Goal: Task Accomplishment & Management: Manage account settings

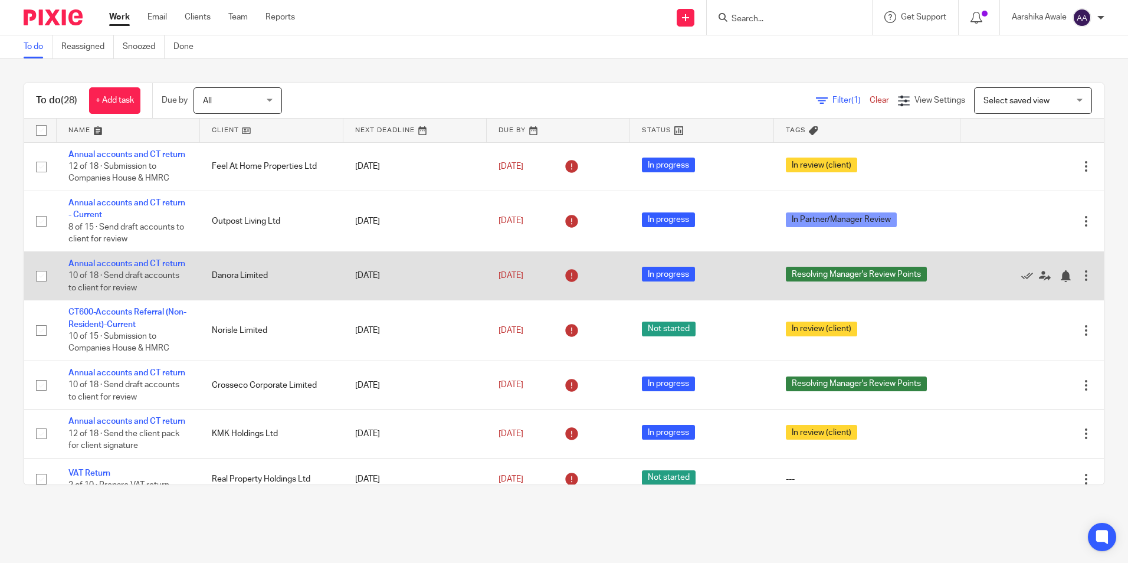
click at [68, 279] on td "Annual accounts and CT return 10 of 18 · Send draft accounts to client for revi…" at bounding box center [128, 275] width 143 height 48
click at [78, 268] on link "Annual accounts and CT return" at bounding box center [126, 264] width 117 height 8
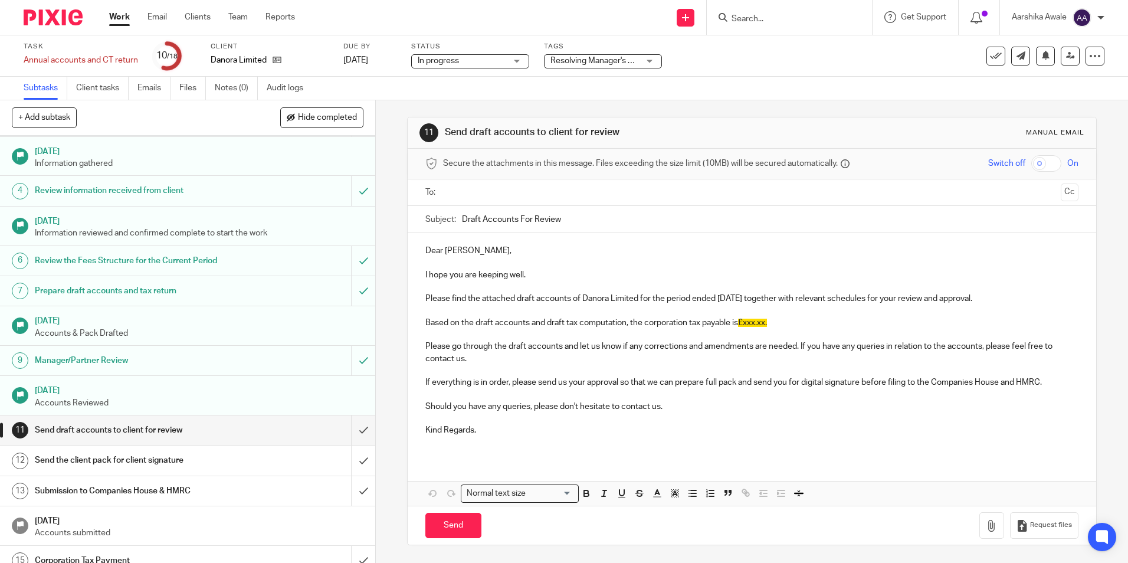
scroll to position [163, 0]
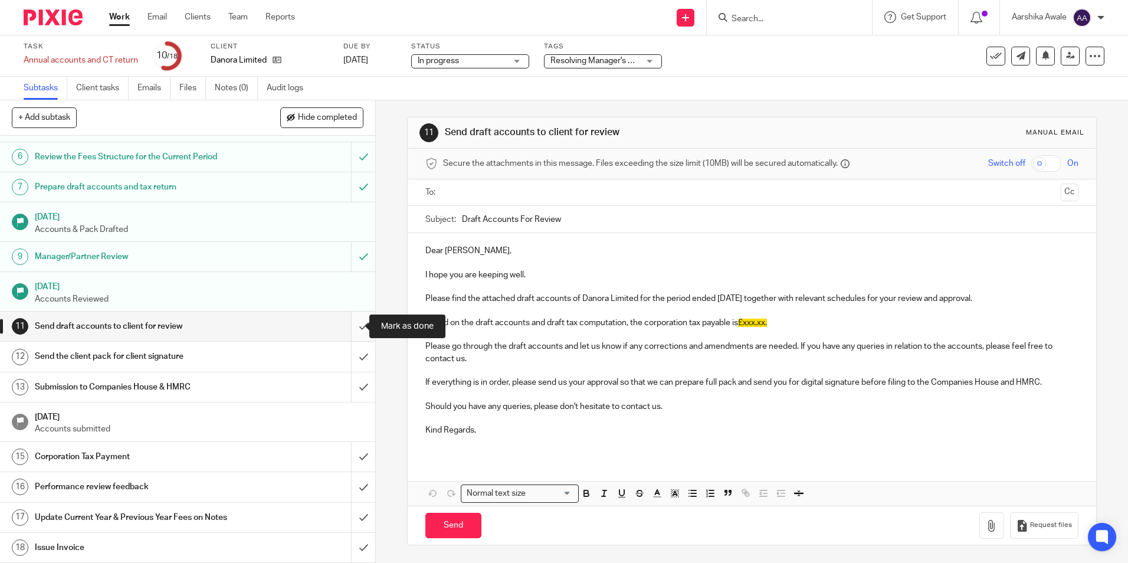
click at [349, 324] on input "submit" at bounding box center [187, 327] width 375 height 30
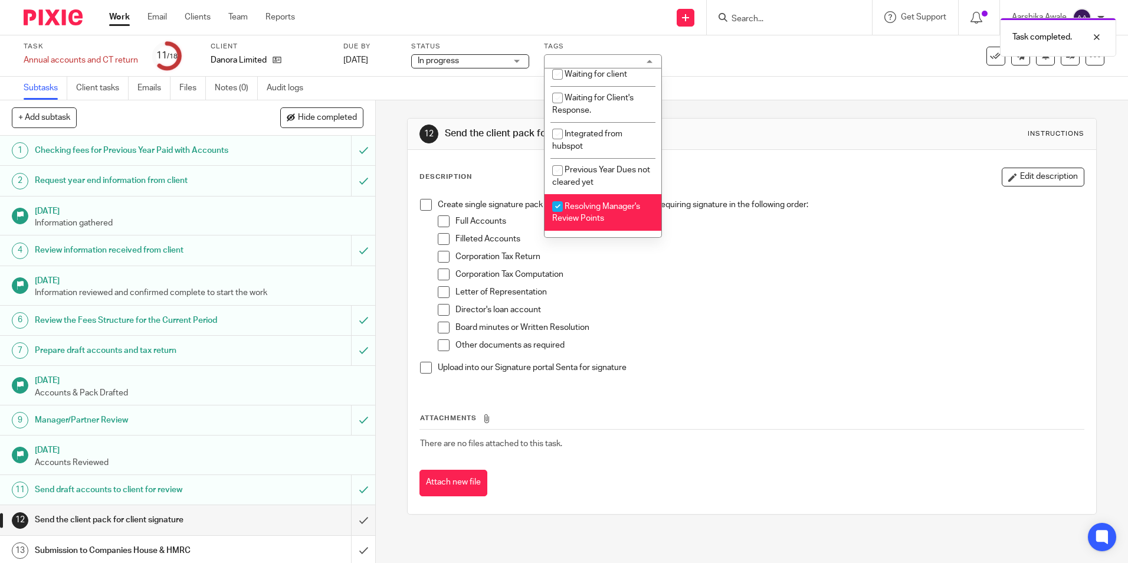
scroll to position [263, 0]
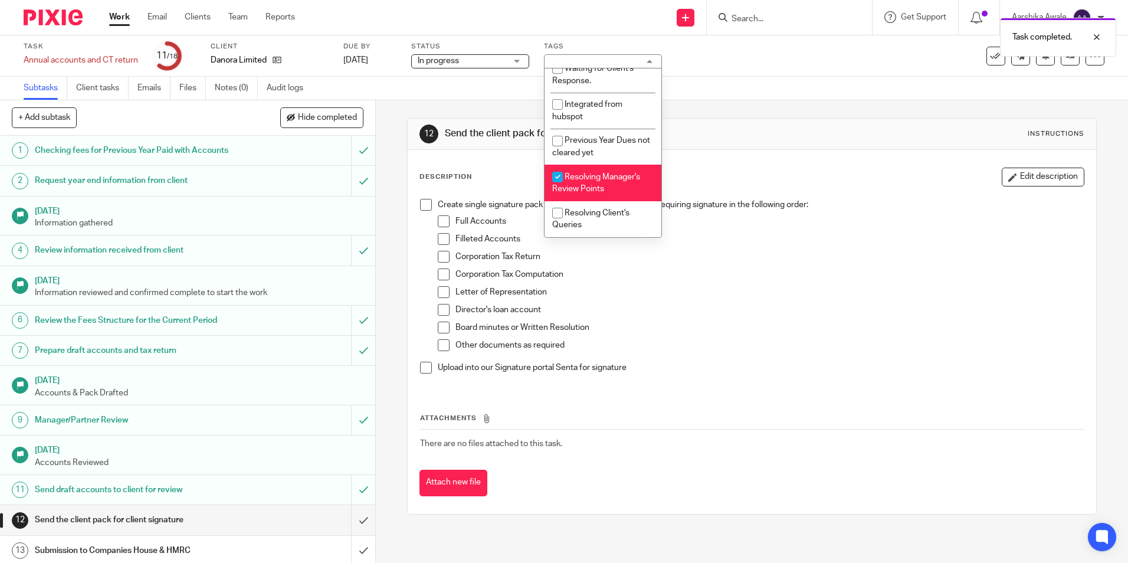
click at [594, 180] on span "Resolving Manager's Review Points" at bounding box center [596, 183] width 88 height 21
checkbox input "false"
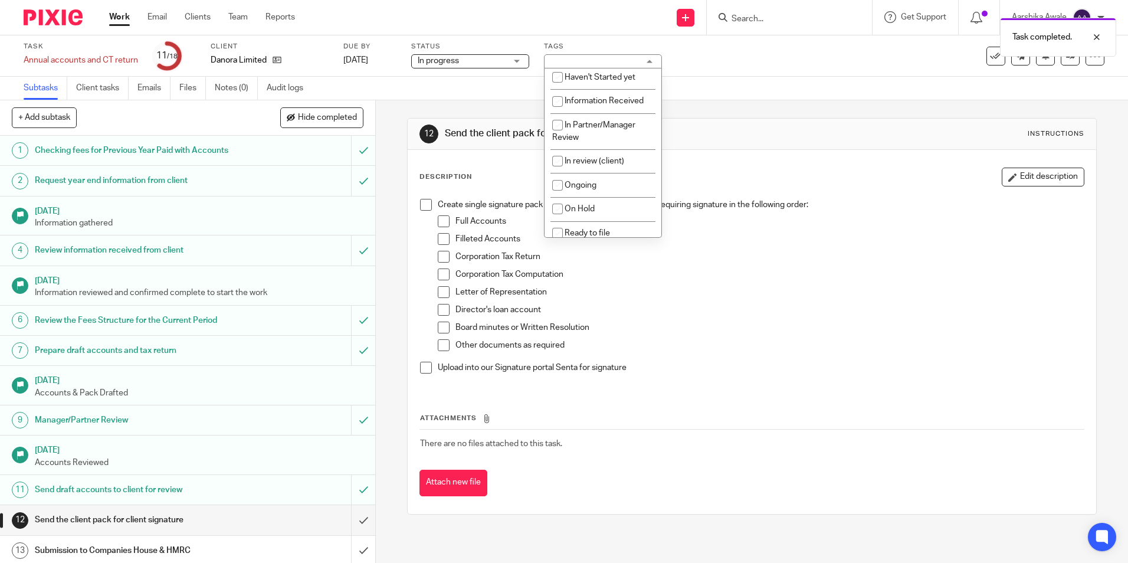
scroll to position [0, 0]
click at [593, 166] on span "In review (client)" at bounding box center [595, 164] width 60 height 8
checkbox input "true"
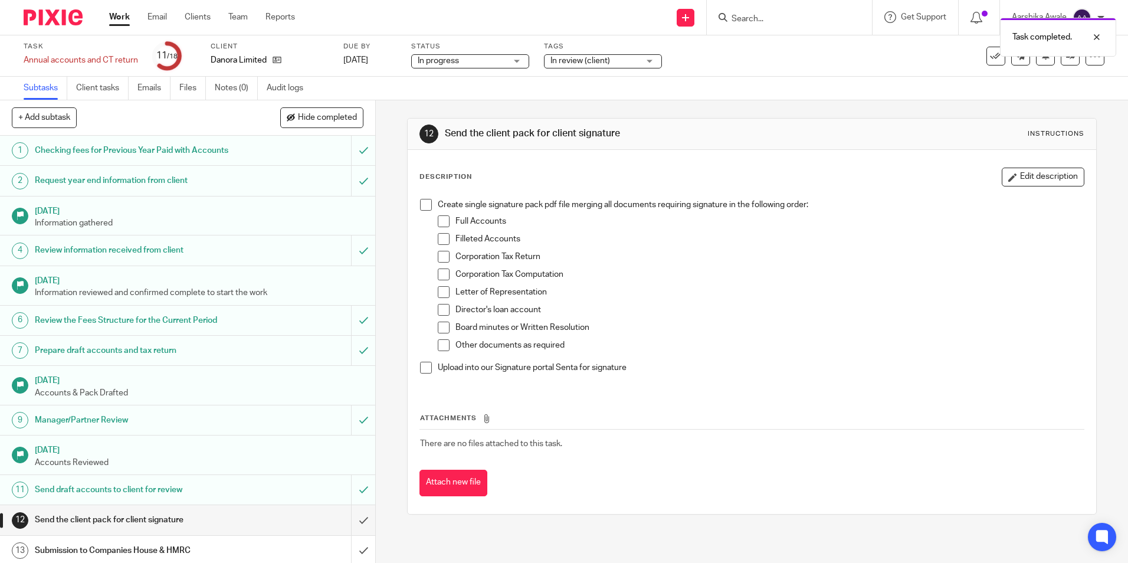
click at [360, 102] on div "+ Add subtask Hide completed Cancel + Add" at bounding box center [187, 117] width 375 height 35
click at [53, 17] on img at bounding box center [53, 17] width 59 height 16
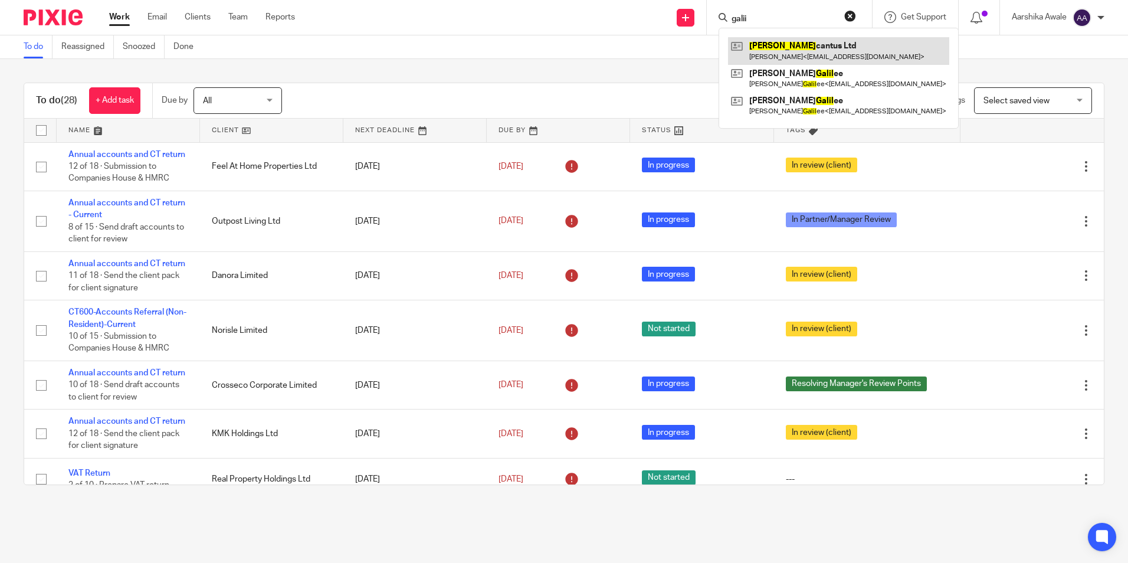
type input "galii"
click at [775, 41] on link at bounding box center [838, 50] width 221 height 27
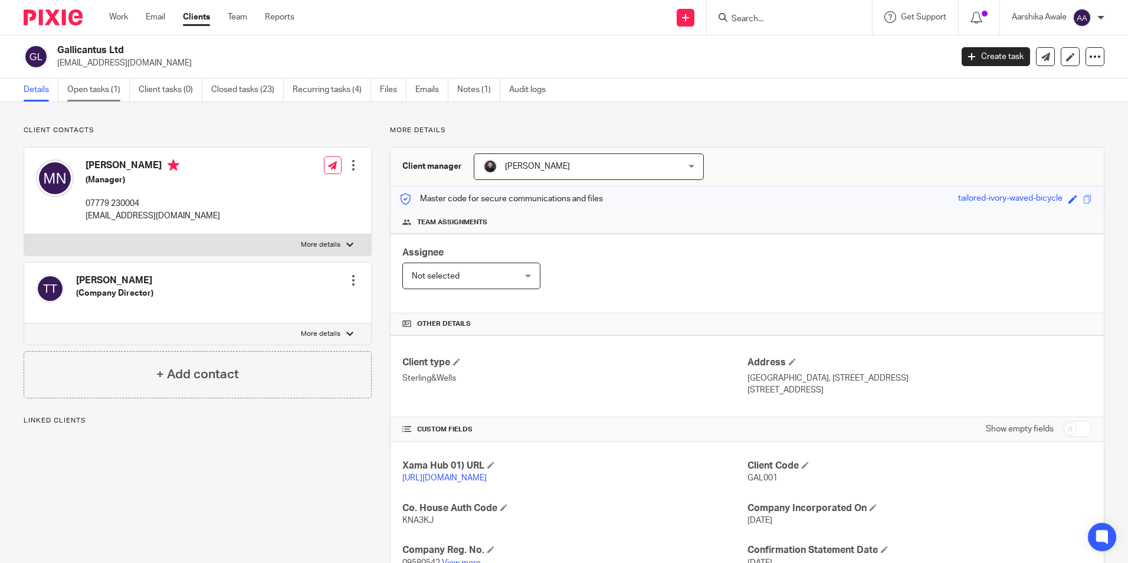
click at [119, 99] on link "Open tasks (1)" at bounding box center [98, 89] width 63 height 23
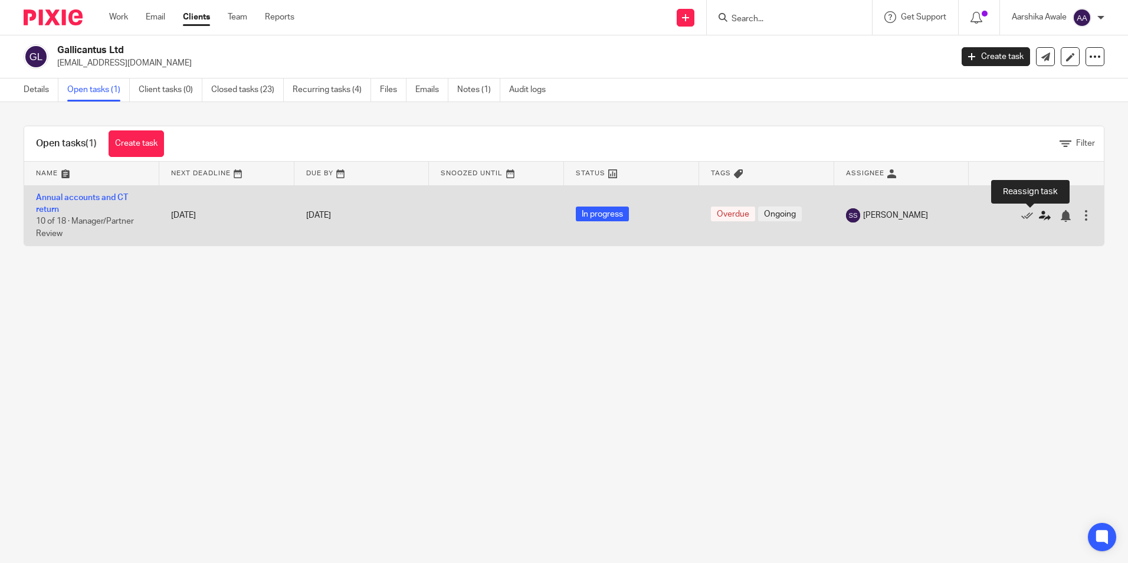
click at [1039, 218] on icon at bounding box center [1045, 216] width 12 height 12
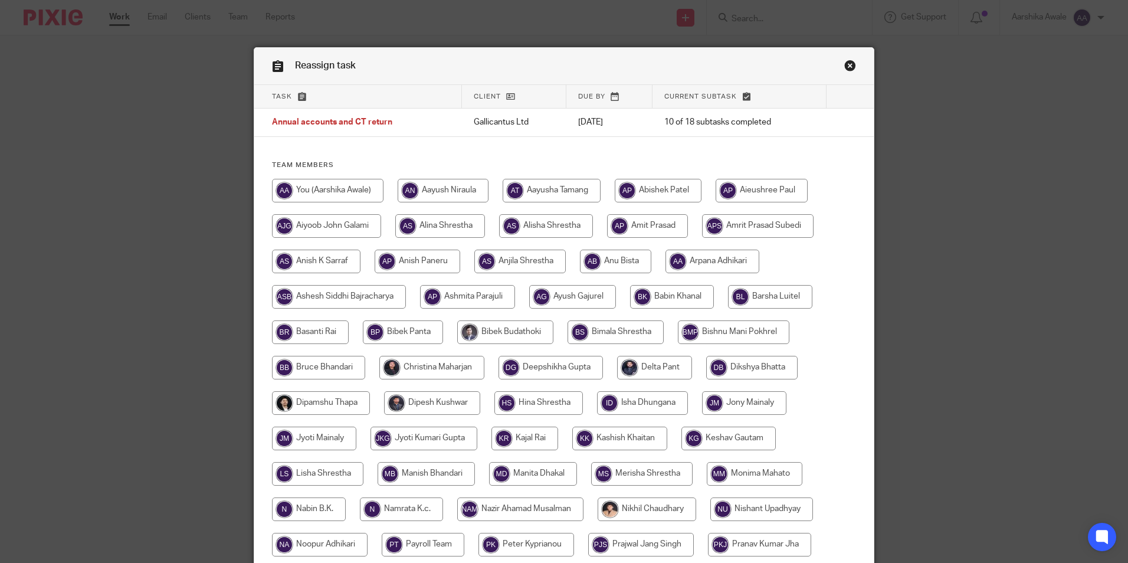
click at [358, 191] on input "radio" at bounding box center [328, 191] width 112 height 24
radio input "true"
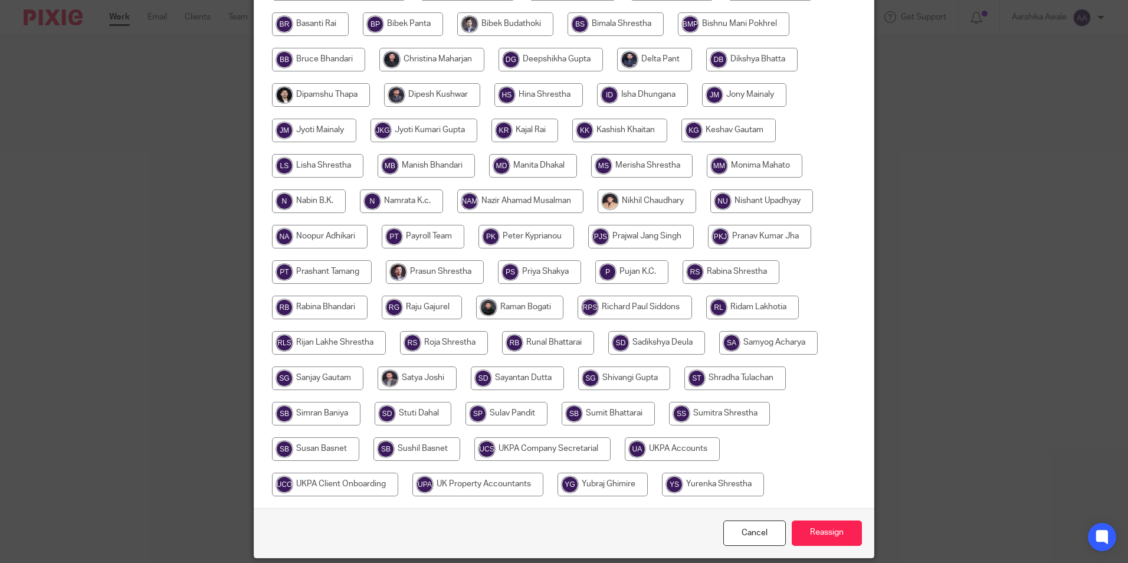
scroll to position [351, 0]
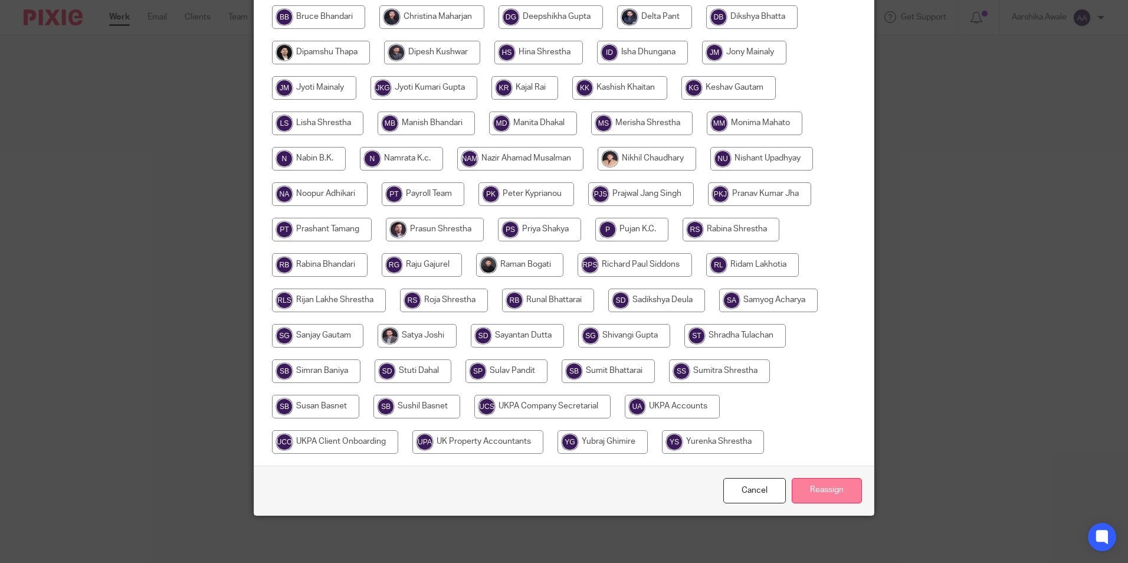
click at [822, 488] on input "Reassign" at bounding box center [827, 490] width 70 height 25
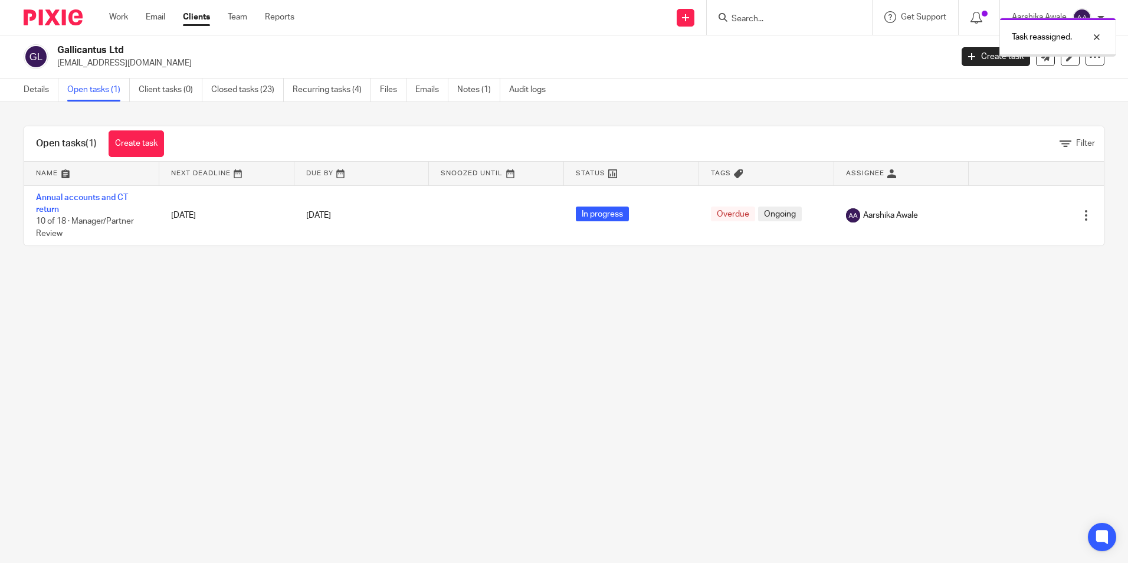
click at [22, 17] on div at bounding box center [48, 17] width 97 height 35
click at [38, 24] on img at bounding box center [53, 17] width 59 height 16
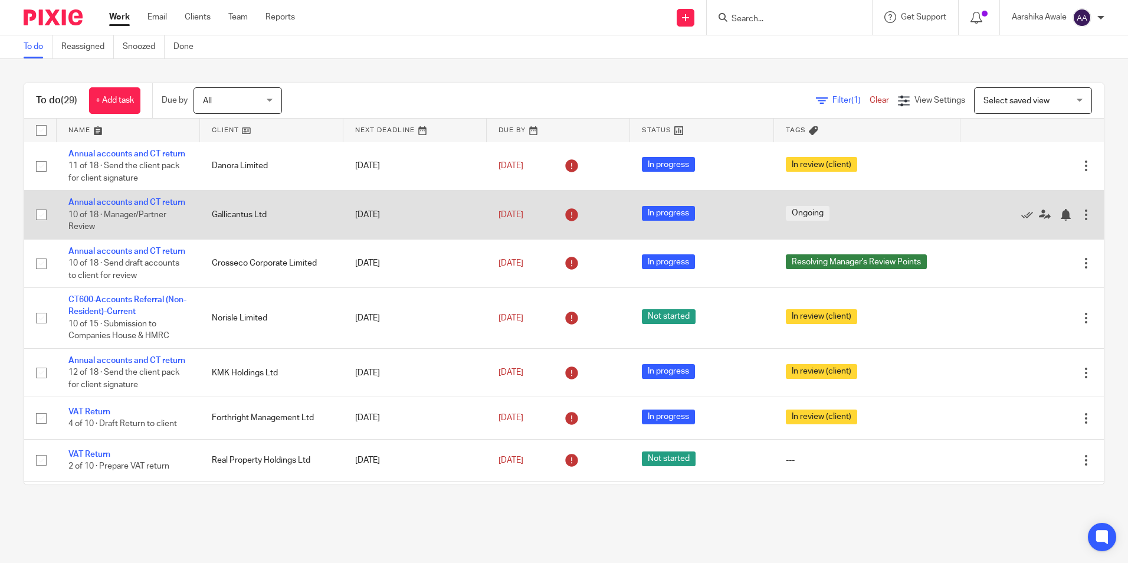
scroll to position [118, 0]
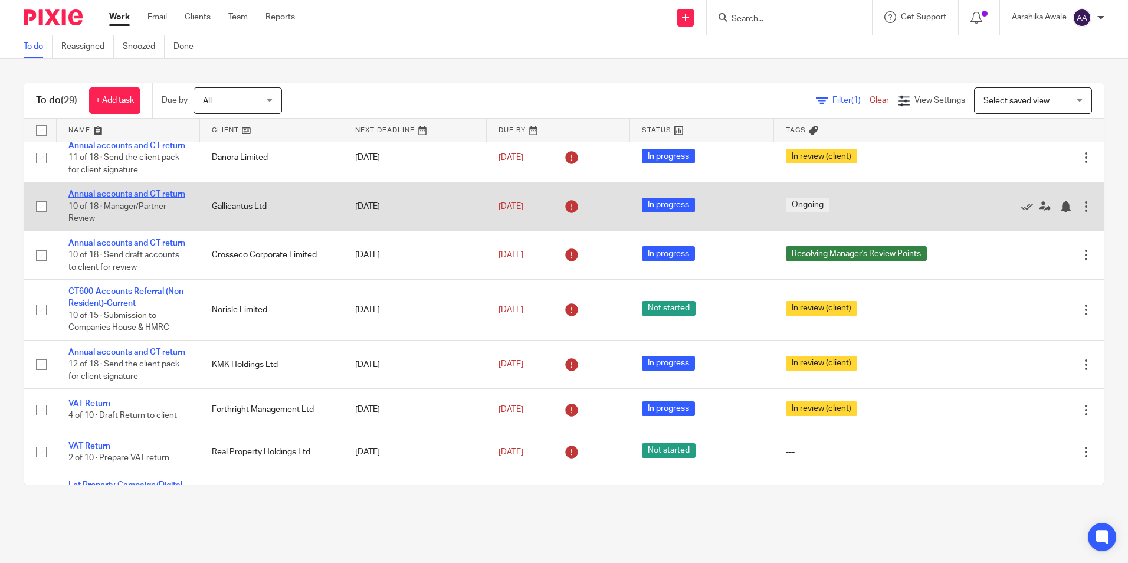
click at [145, 198] on link "Annual accounts and CT return" at bounding box center [126, 194] width 117 height 8
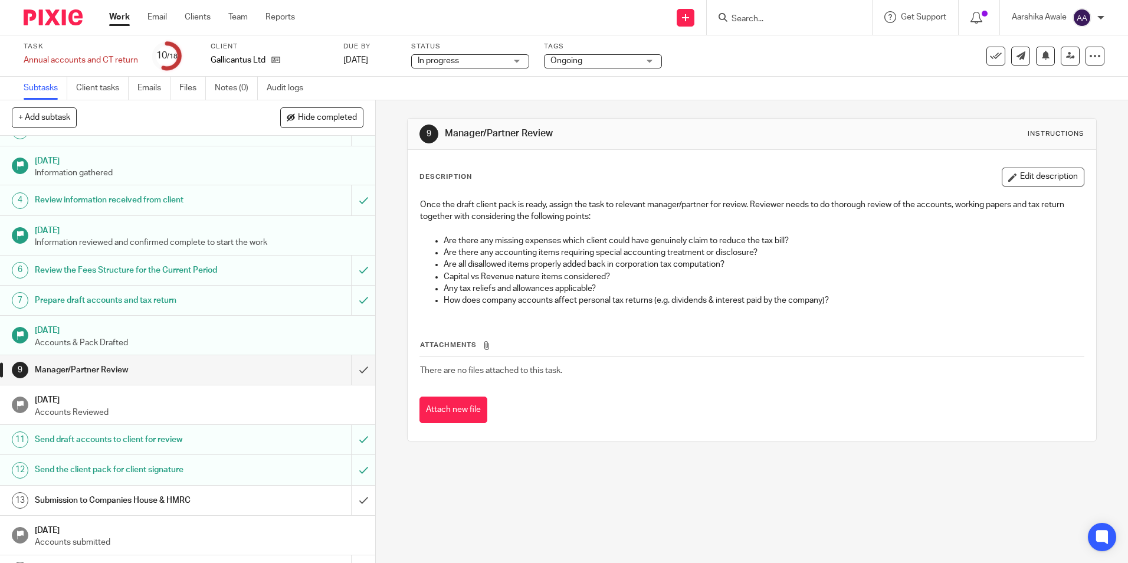
scroll to position [118, 0]
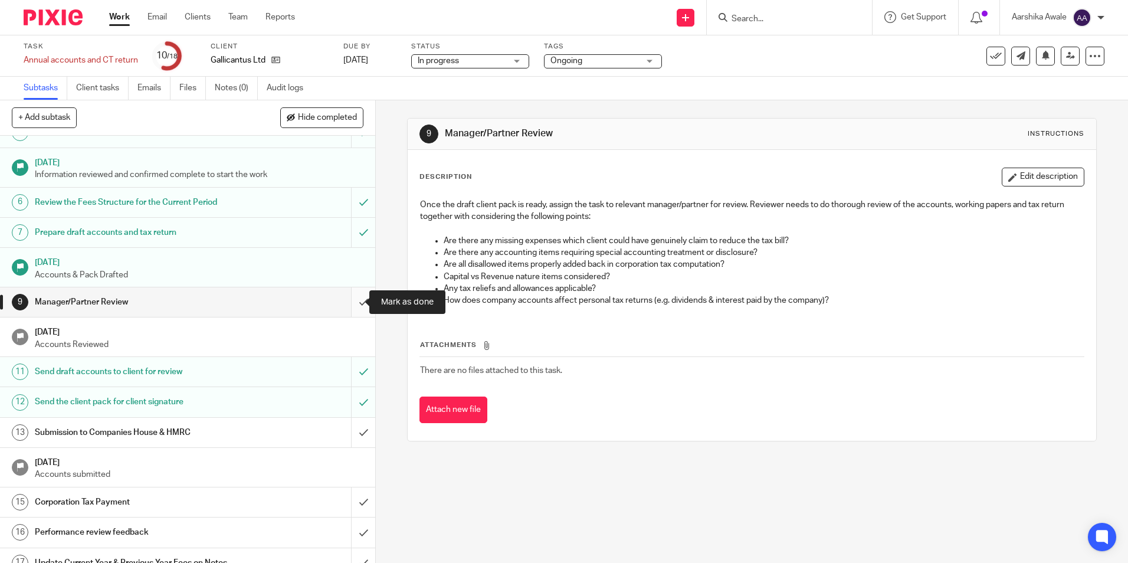
click at [348, 302] on input "submit" at bounding box center [187, 302] width 375 height 30
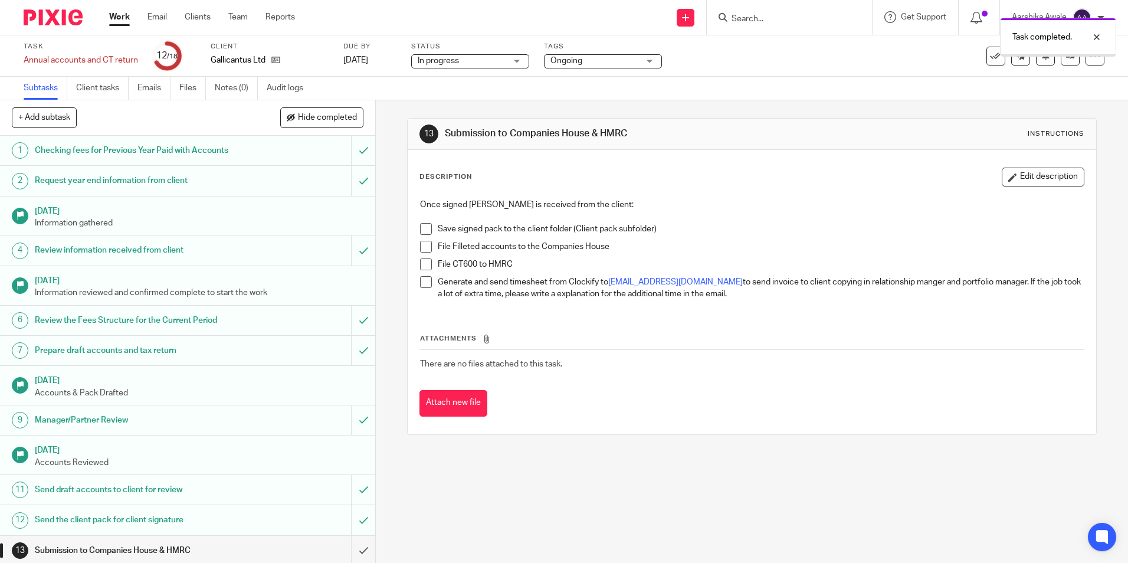
scroll to position [163, 0]
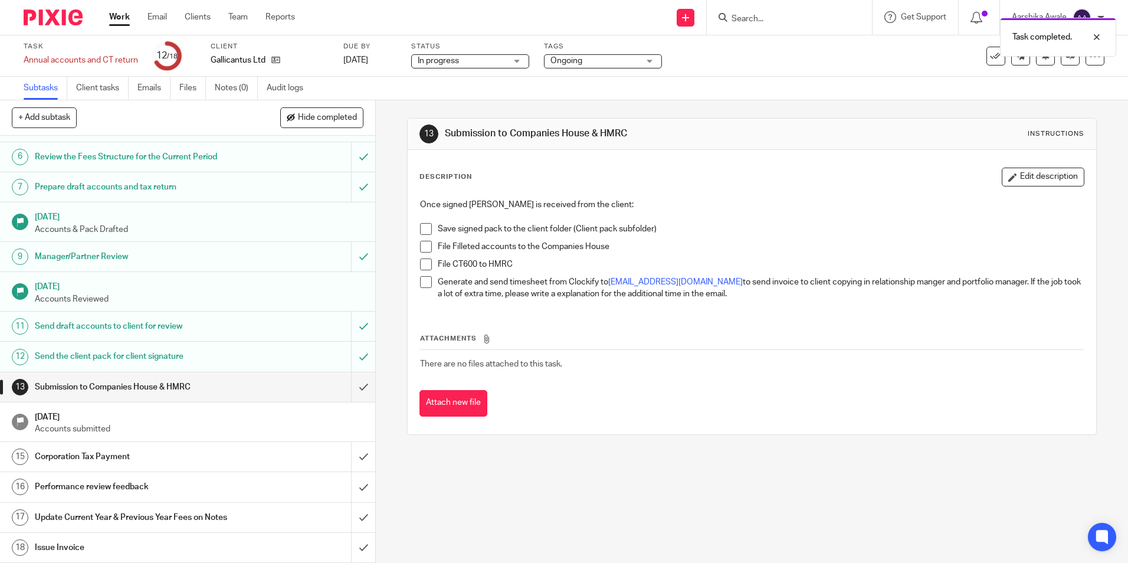
click at [591, 66] on span "Ongoing" at bounding box center [595, 61] width 89 height 12
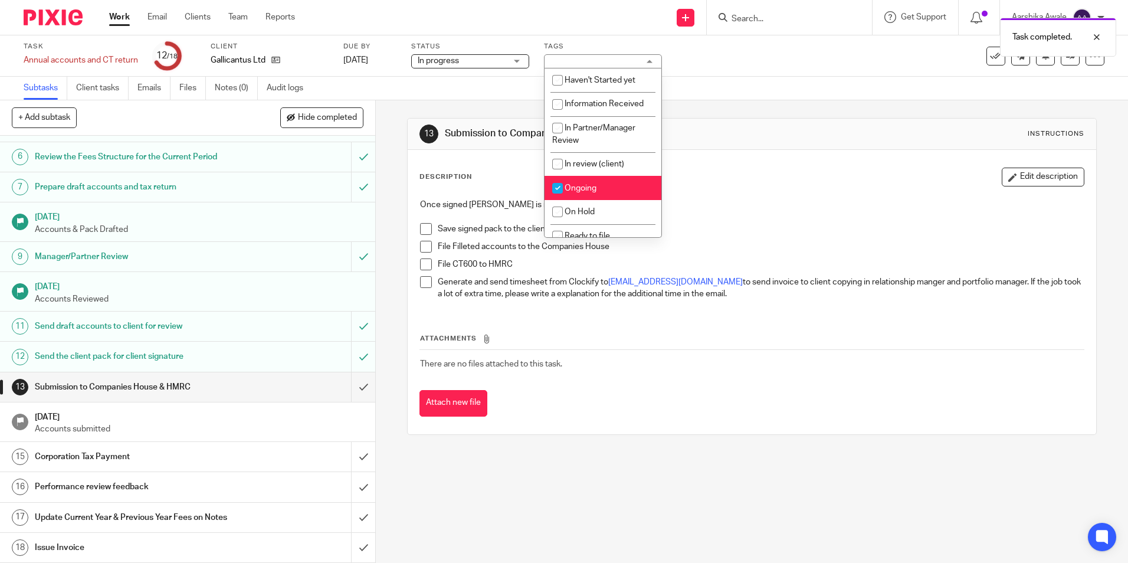
click at [561, 193] on input "checkbox" at bounding box center [558, 188] width 22 height 22
checkbox input "false"
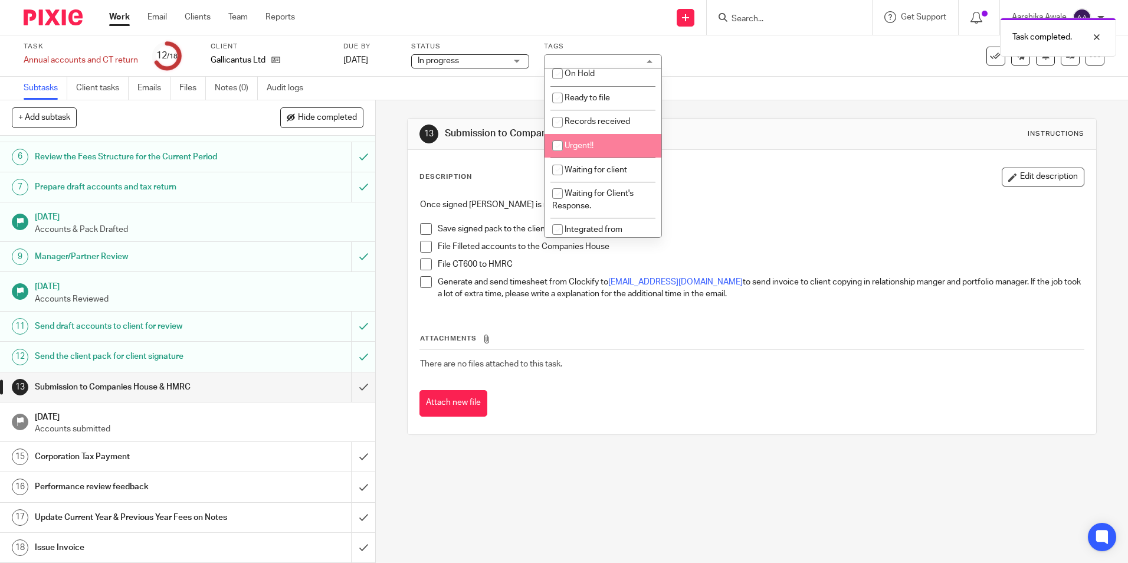
scroll to position [118, 0]
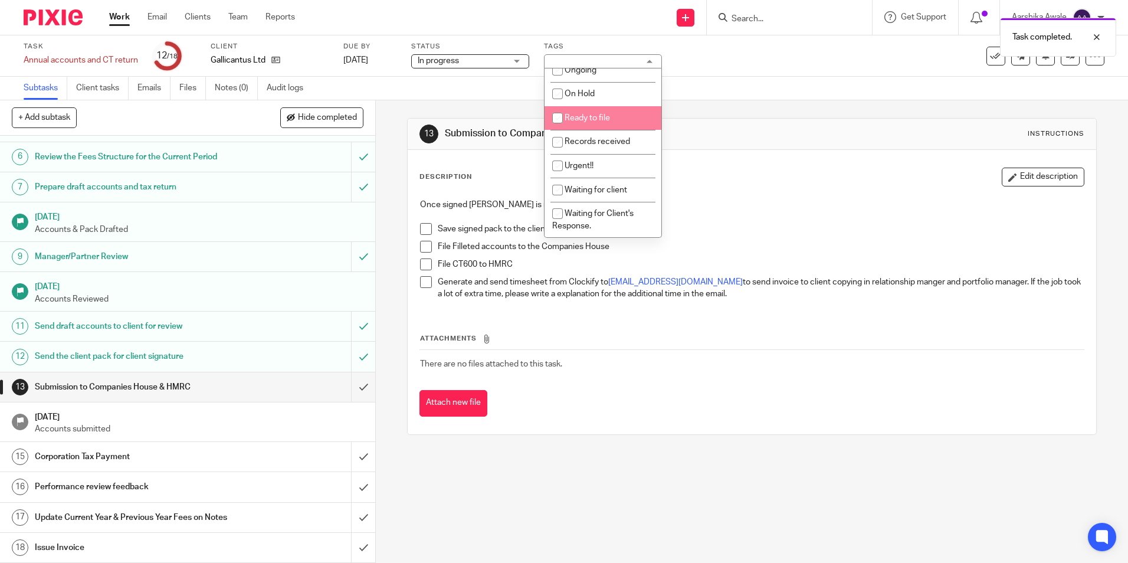
click at [609, 116] on span "Ready to file" at bounding box center [587, 118] width 45 height 8
checkbox input "true"
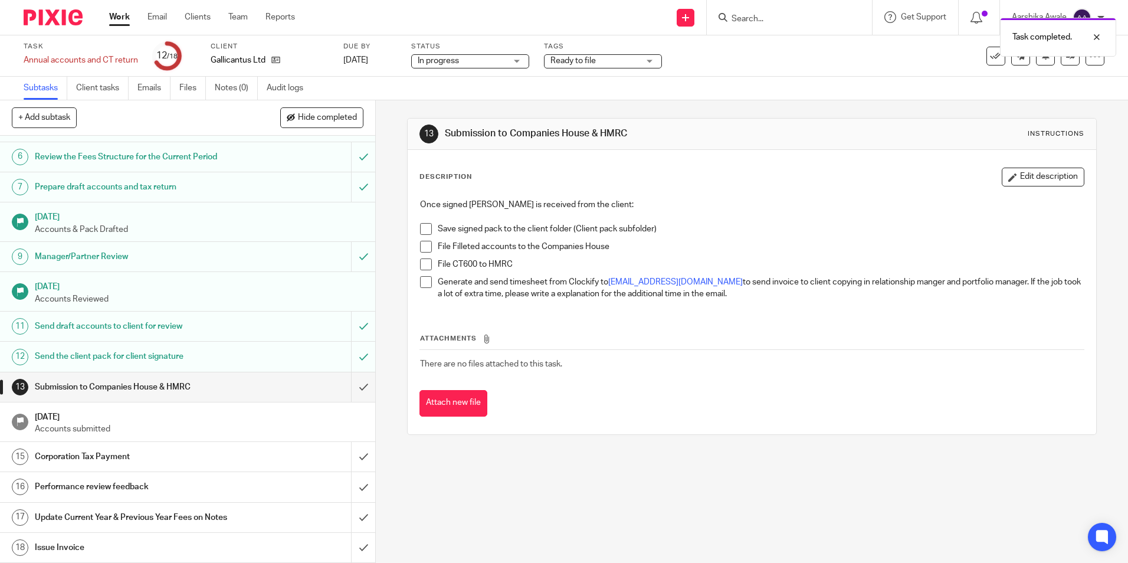
click at [387, 145] on div "13 Submission to Companies House & HMRC Instructions Description Edit descripti…" at bounding box center [752, 331] width 753 height 463
click at [58, 27] on div at bounding box center [48, 17] width 97 height 35
click at [84, 19] on link at bounding box center [55, 17] width 62 height 16
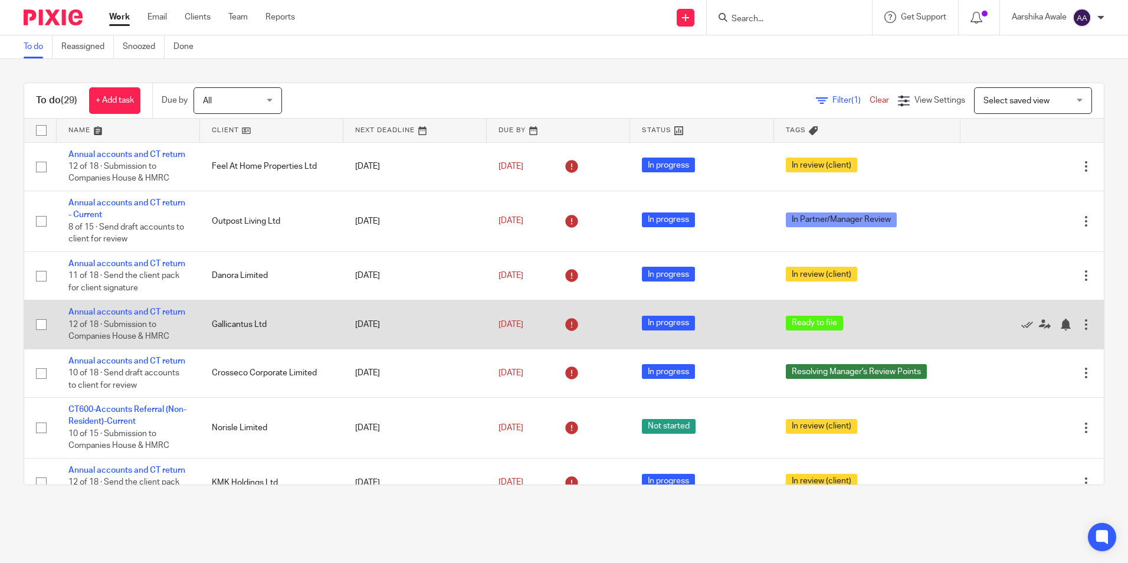
scroll to position [59, 0]
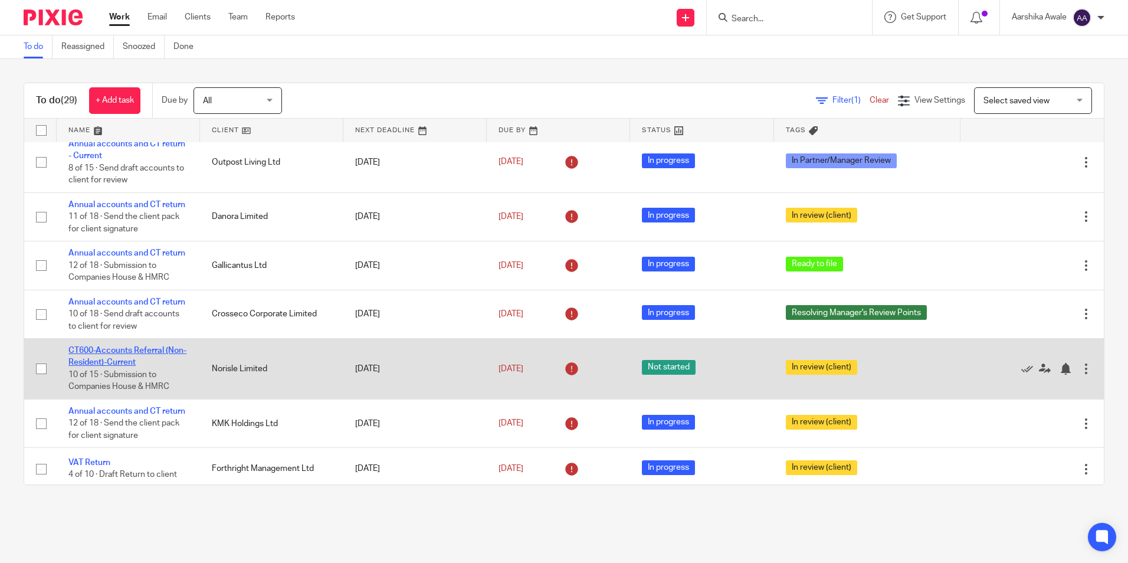
click at [105, 367] on link "CT600-Accounts Referral (Non-Resident)-Current" at bounding box center [127, 356] width 118 height 20
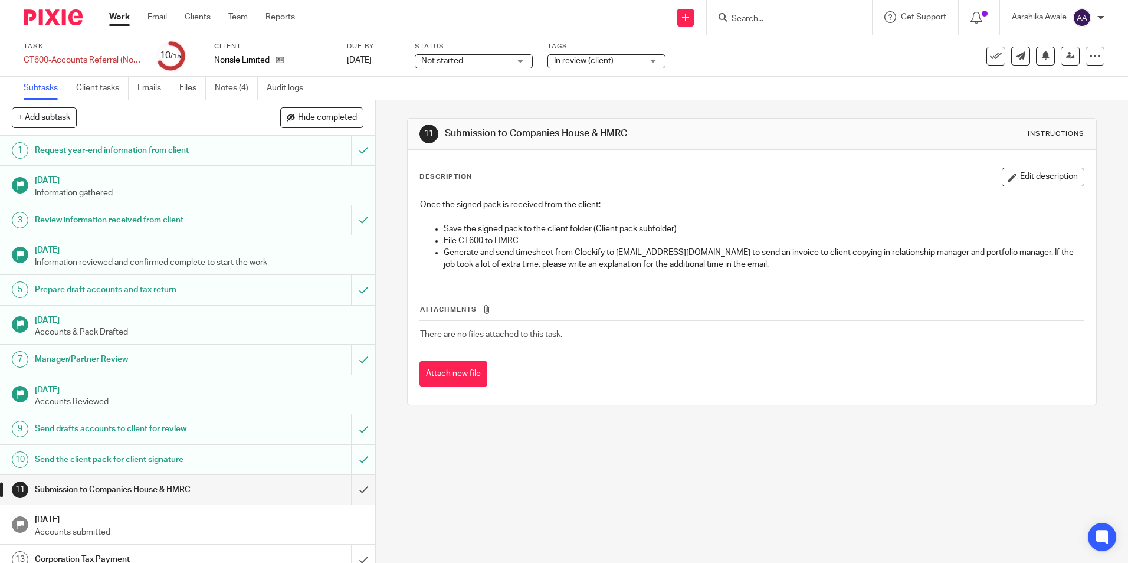
click at [604, 56] on span "In review (client)" at bounding box center [598, 61] width 89 height 12
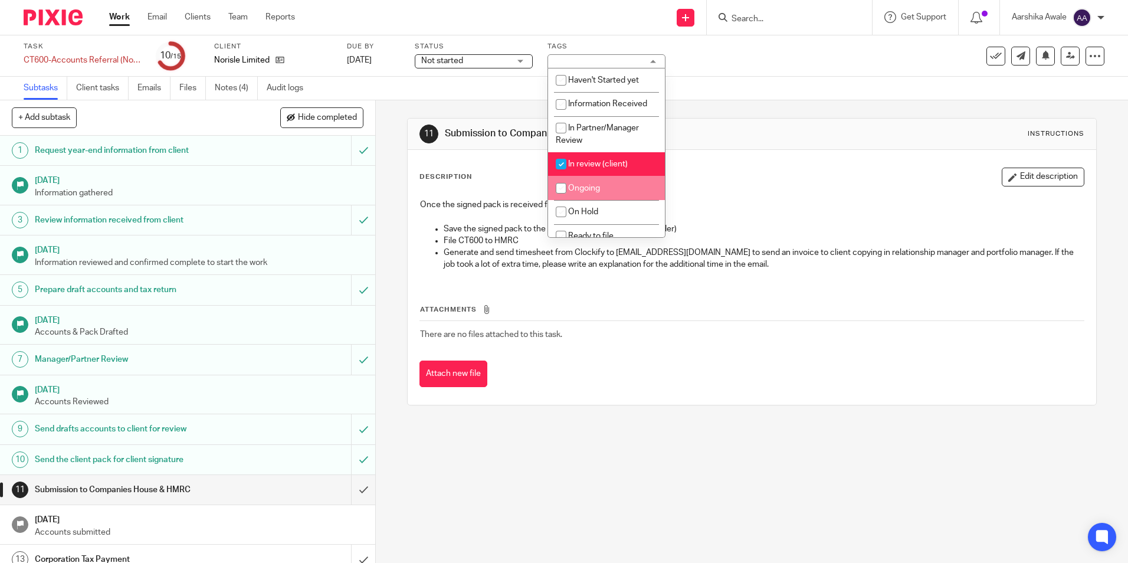
click at [574, 179] on li "Ongoing" at bounding box center [606, 188] width 117 height 24
checkbox input "true"
click at [575, 166] on span "In review (client)" at bounding box center [598, 164] width 60 height 8
checkbox input "false"
click at [568, 181] on input "checkbox" at bounding box center [561, 188] width 22 height 22
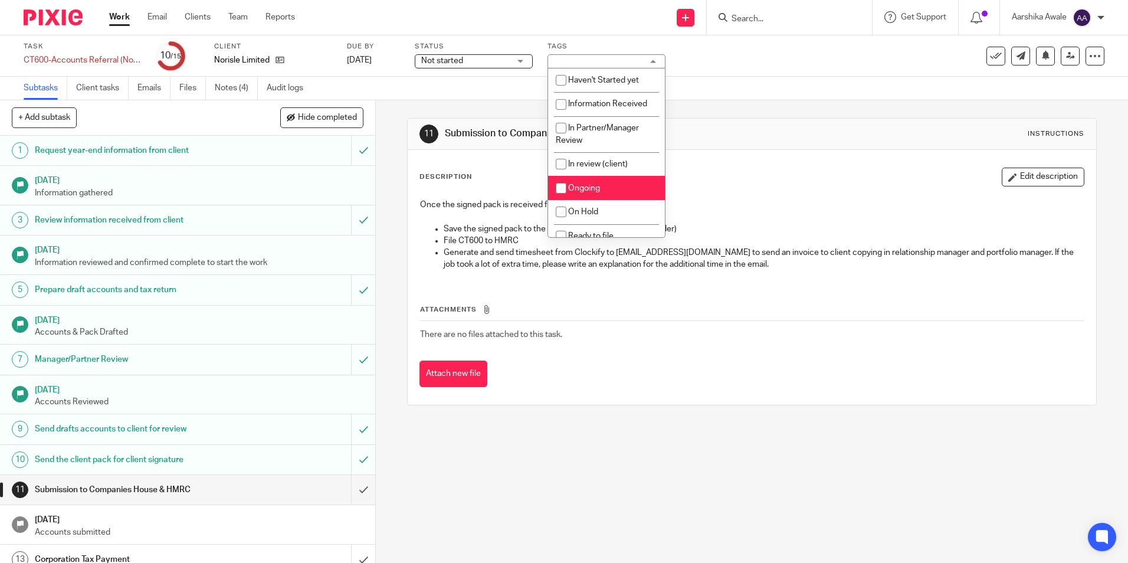
checkbox input "false"
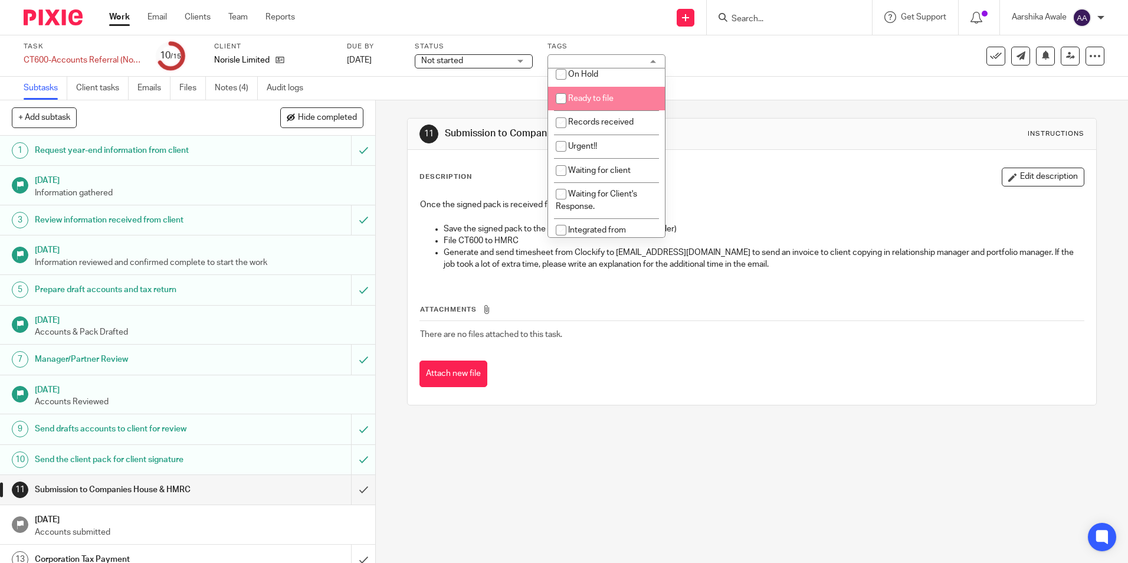
scroll to position [118, 0]
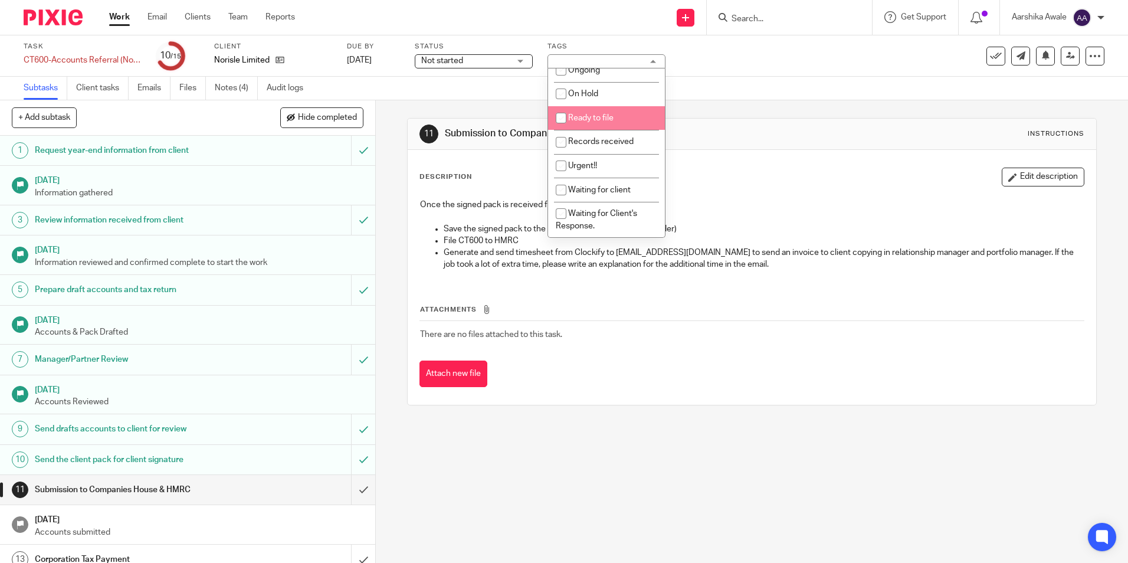
click at [610, 114] on span "Ready to file" at bounding box center [590, 118] width 45 height 8
checkbox input "true"
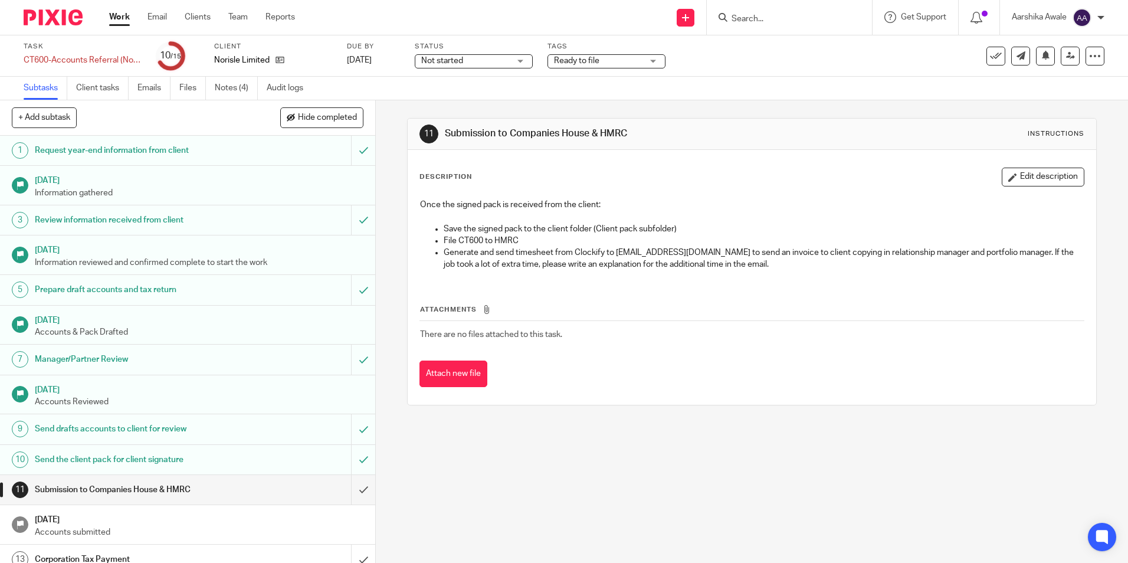
click at [391, 176] on div "11 Submission to Companies House & HMRC Instructions Description Edit descripti…" at bounding box center [752, 331] width 753 height 463
click at [44, 8] on div at bounding box center [48, 17] width 97 height 35
click at [41, 12] on img at bounding box center [53, 17] width 59 height 16
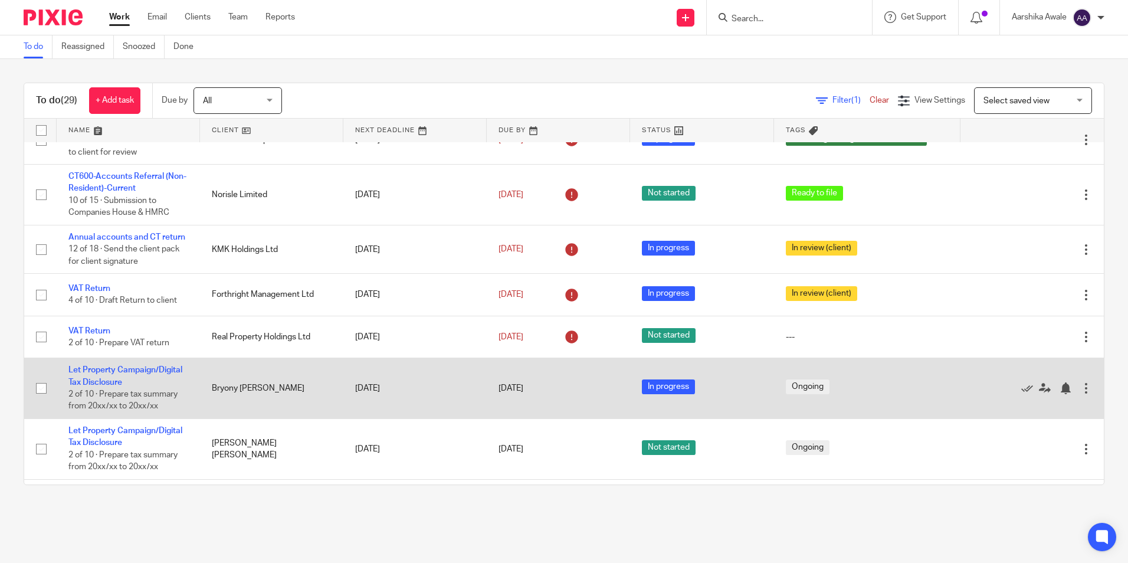
scroll to position [295, 0]
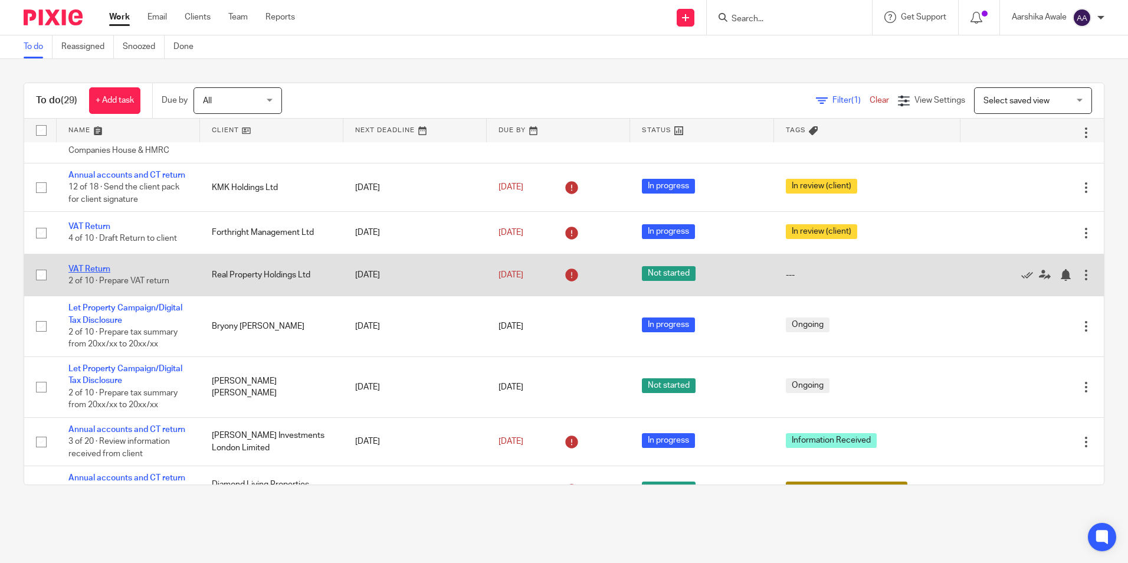
click at [84, 273] on link "VAT Return" at bounding box center [89, 269] width 42 height 8
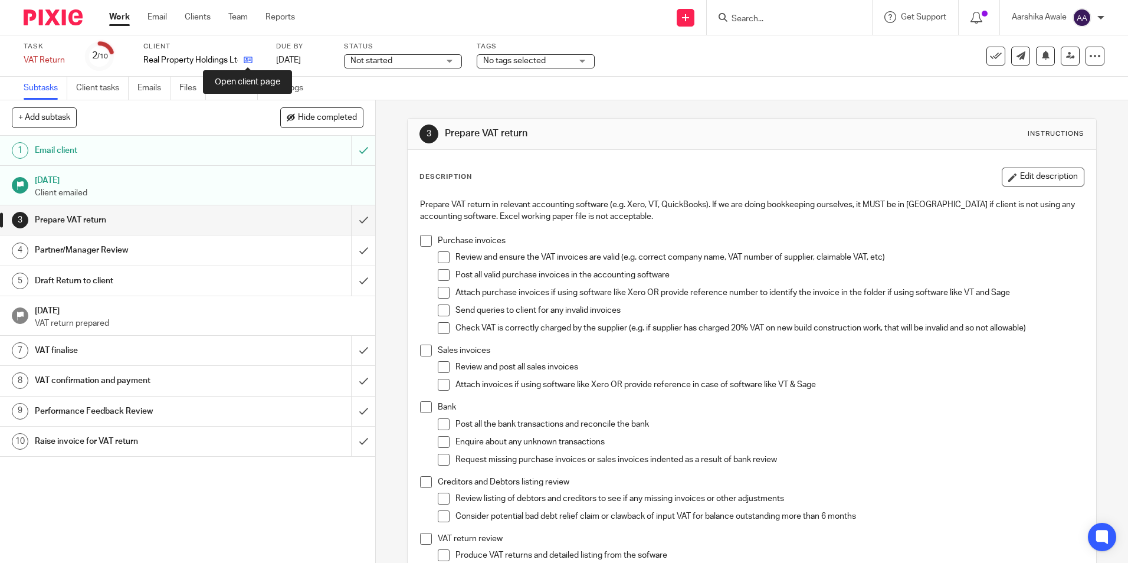
click at [248, 61] on icon at bounding box center [248, 59] width 9 height 9
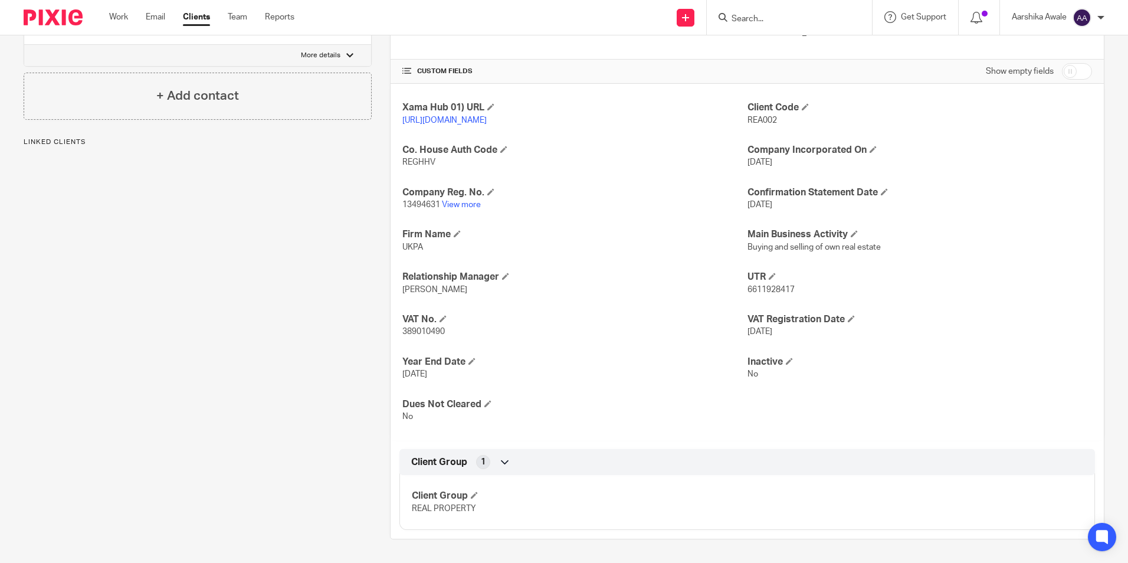
scroll to position [382, 0]
click at [474, 206] on link "View more" at bounding box center [461, 205] width 39 height 8
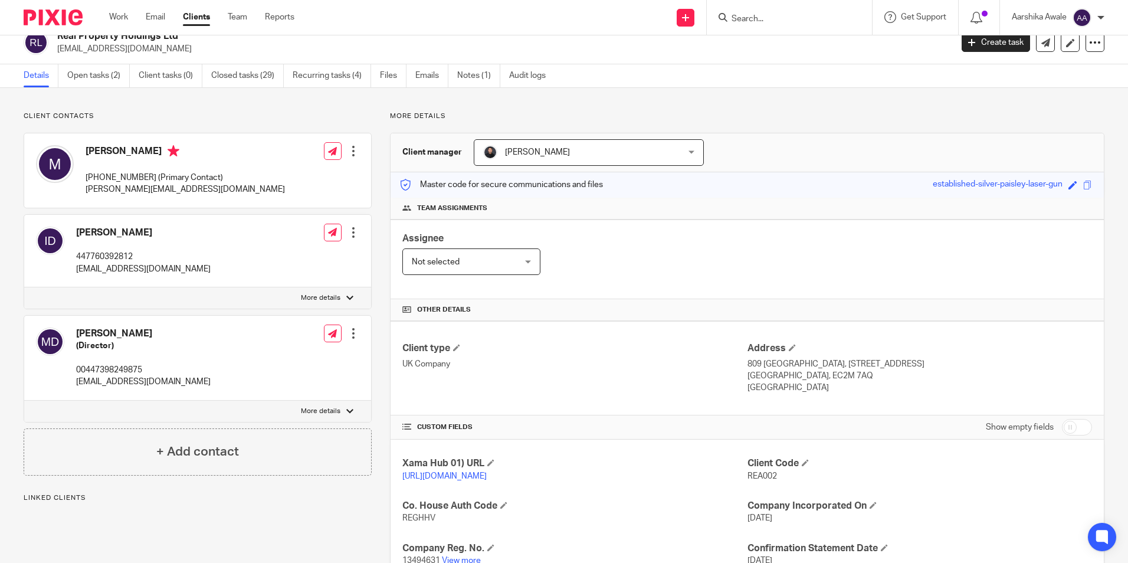
scroll to position [0, 0]
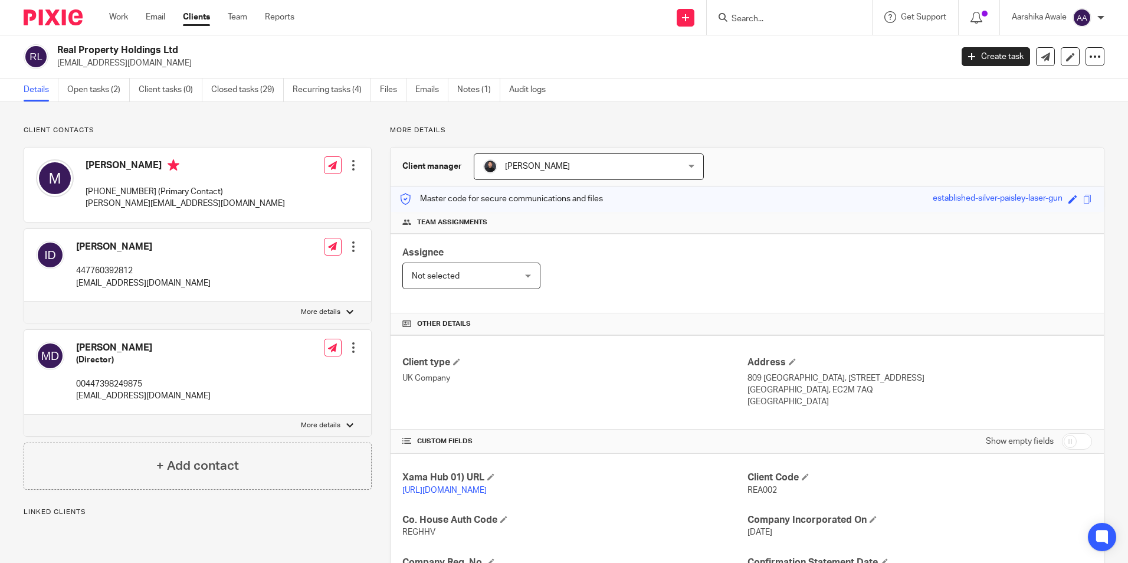
click at [734, 15] on input "Search" at bounding box center [784, 19] width 106 height 11
click at [49, 24] on img at bounding box center [53, 17] width 59 height 16
click at [306, 125] on div "Client contacts [PERSON_NAME] 447760392812 [EMAIL_ADDRESS][DOMAIN_NAME] Edit co…" at bounding box center [564, 517] width 1128 height 831
click at [592, 108] on div "Client contacts [PERSON_NAME] 447760392812 [EMAIL_ADDRESS][DOMAIN_NAME] Edit co…" at bounding box center [564, 517] width 1128 height 831
click at [361, 228] on div "[PERSON_NAME] 447760392812 [EMAIL_ADDRESS][DOMAIN_NAME] Edit contact Create cli…" at bounding box center [198, 275] width 348 height 95
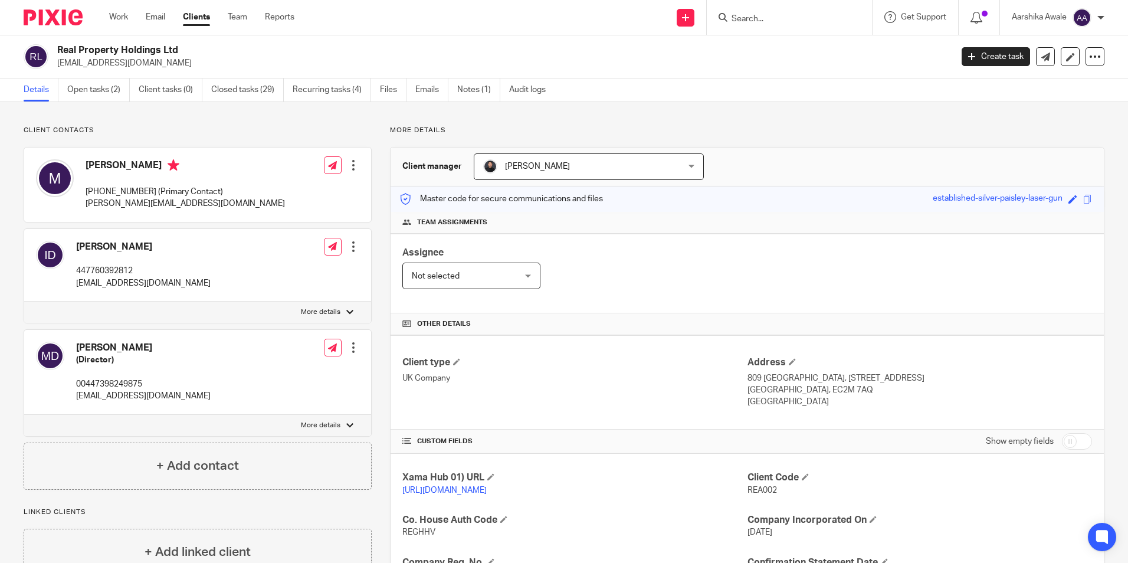
click at [43, 19] on img at bounding box center [53, 17] width 59 height 16
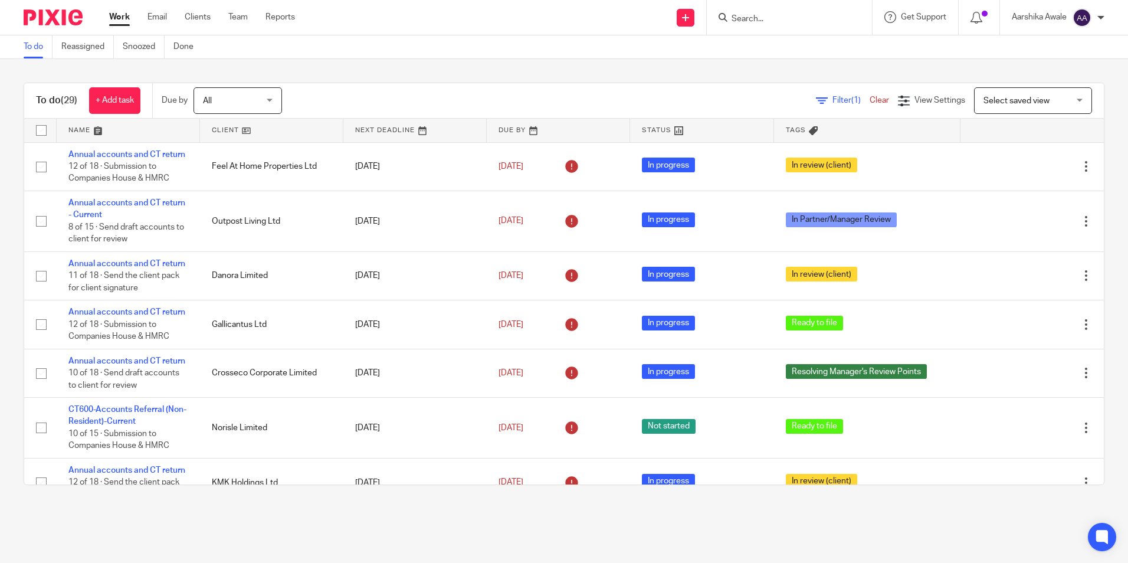
click at [768, 21] on input "Search" at bounding box center [784, 19] width 106 height 11
type input "rph hol"
click at [786, 46] on link at bounding box center [827, 50] width 199 height 27
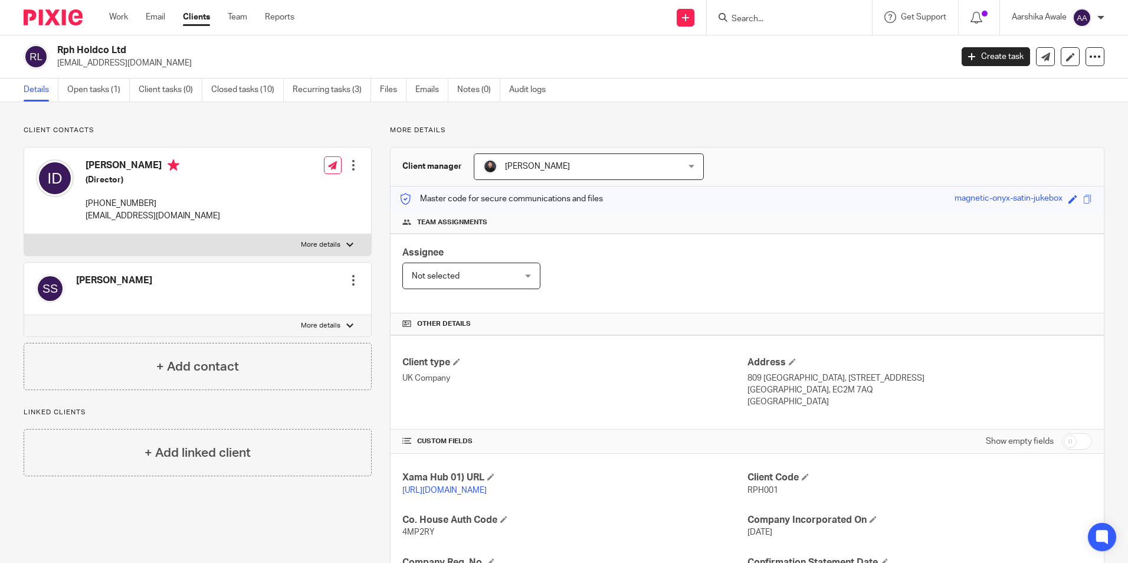
click at [51, 11] on img at bounding box center [53, 17] width 59 height 16
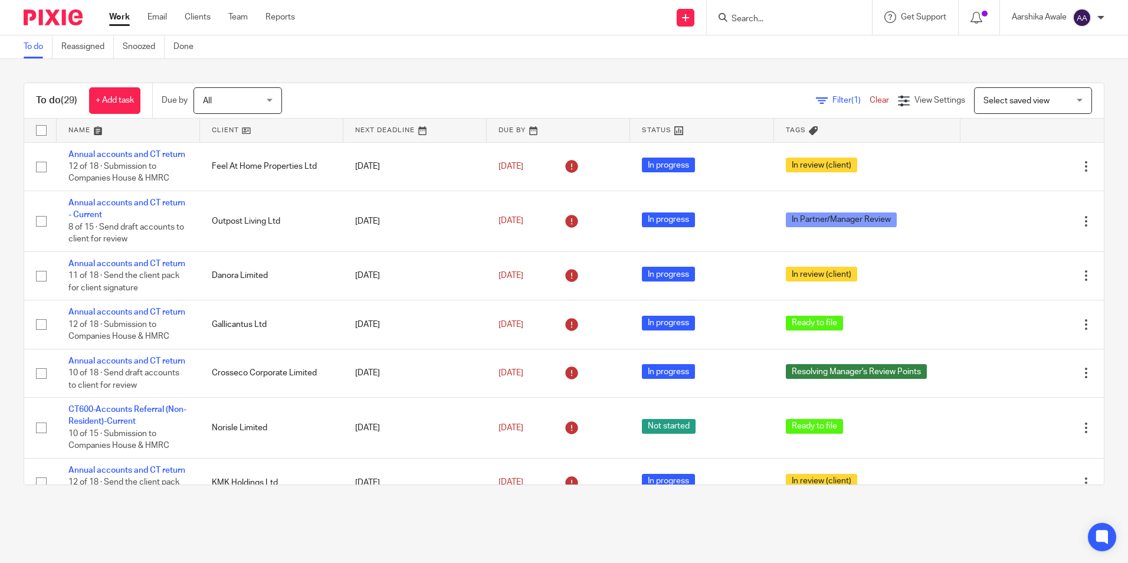
click at [891, 55] on div "To do Reassigned Snoozed Done" at bounding box center [564, 47] width 1128 height 24
click at [1106, 84] on div "To do (29) + Add task Due by All All Today Tomorrow This week Next week This mo…" at bounding box center [564, 284] width 1128 height 450
click at [1091, 238] on div "To do (29) + Add task Due by All All Today Tomorrow This week Next week This mo…" at bounding box center [564, 284] width 1128 height 450
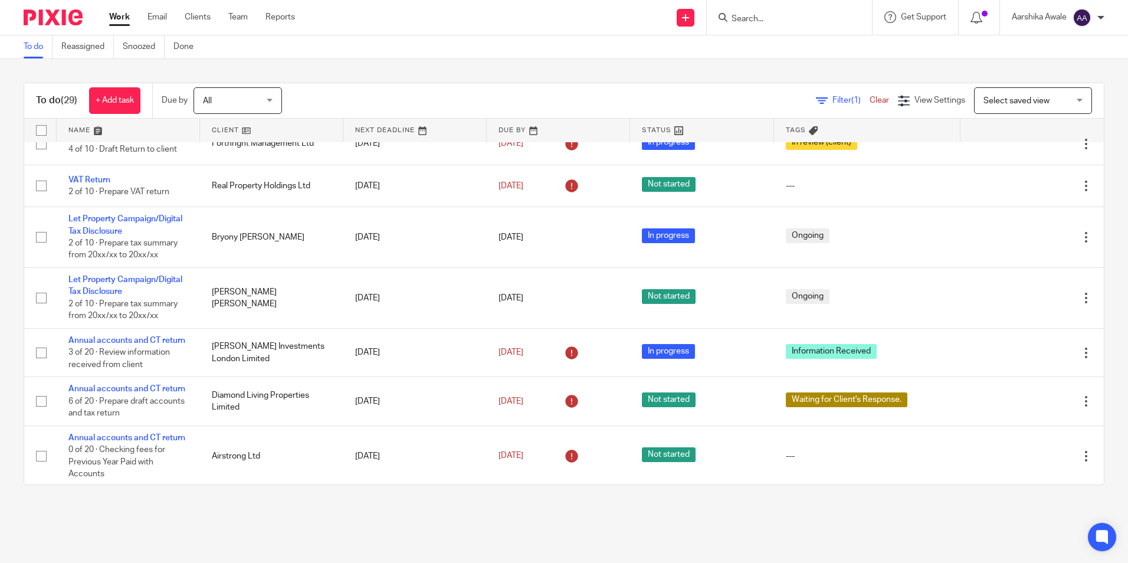
scroll to position [354, 0]
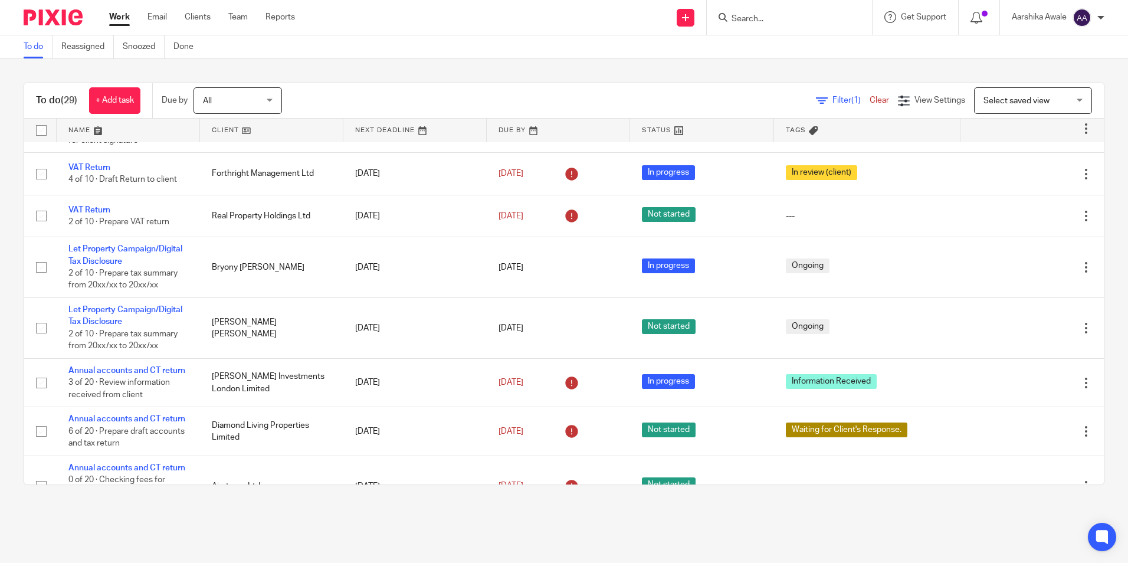
click at [1099, 308] on div "To do (29) + Add task Due by All All [DATE] [DATE] This week Next week This mon…" at bounding box center [564, 284] width 1128 height 450
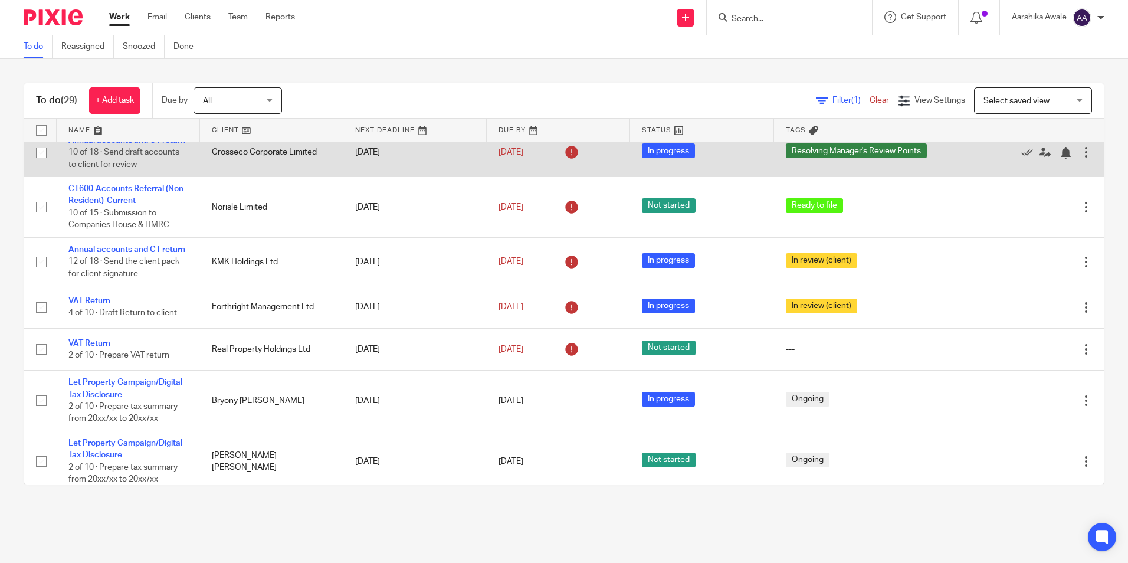
scroll to position [0, 0]
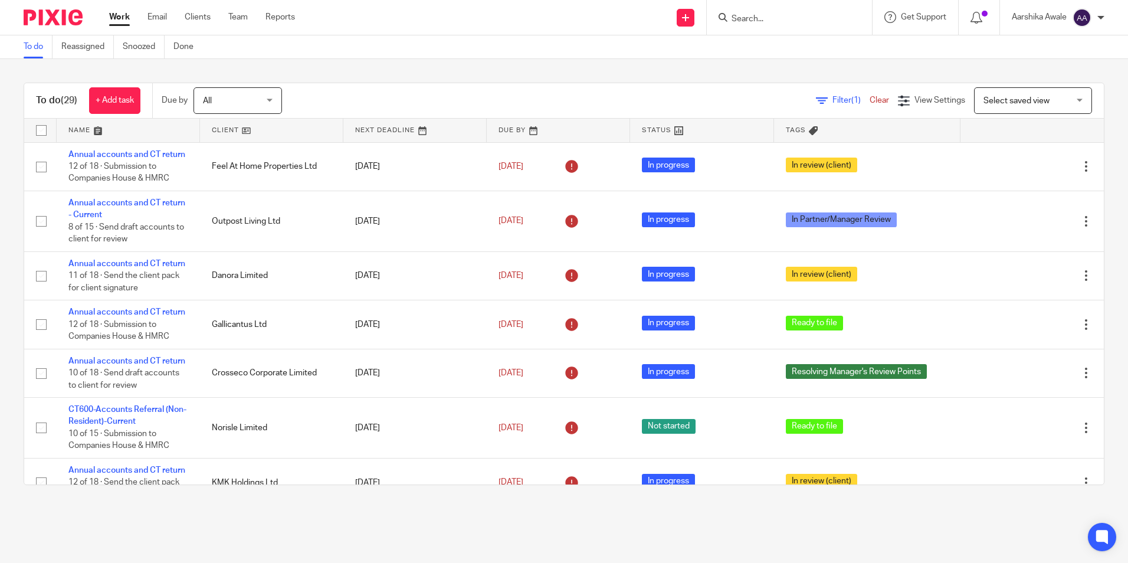
click at [747, 19] on input "Search" at bounding box center [784, 19] width 106 height 11
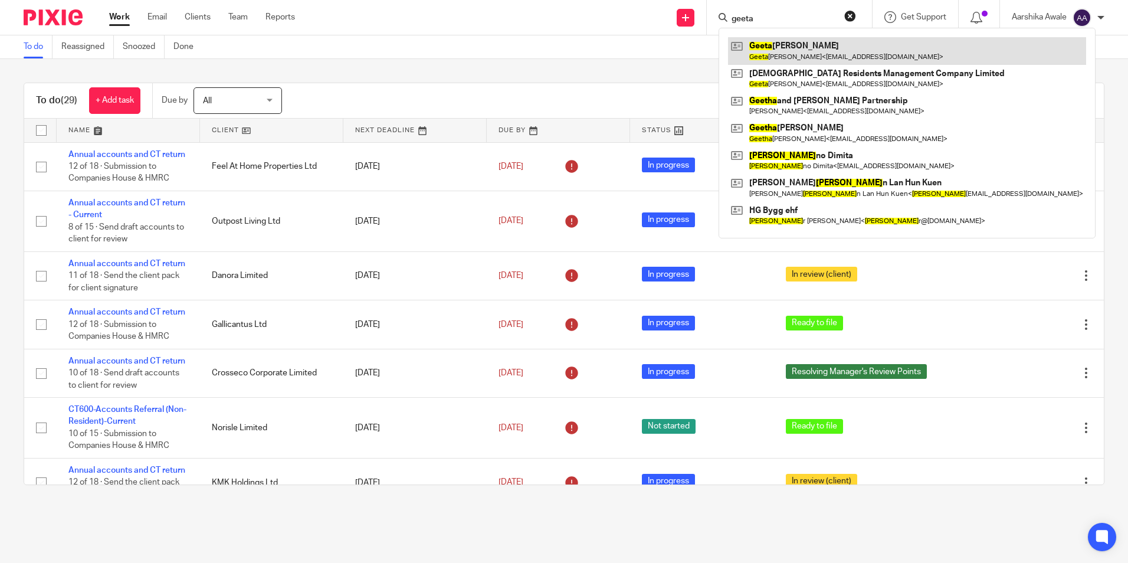
type input "geeta"
click at [822, 53] on link at bounding box center [907, 50] width 358 height 27
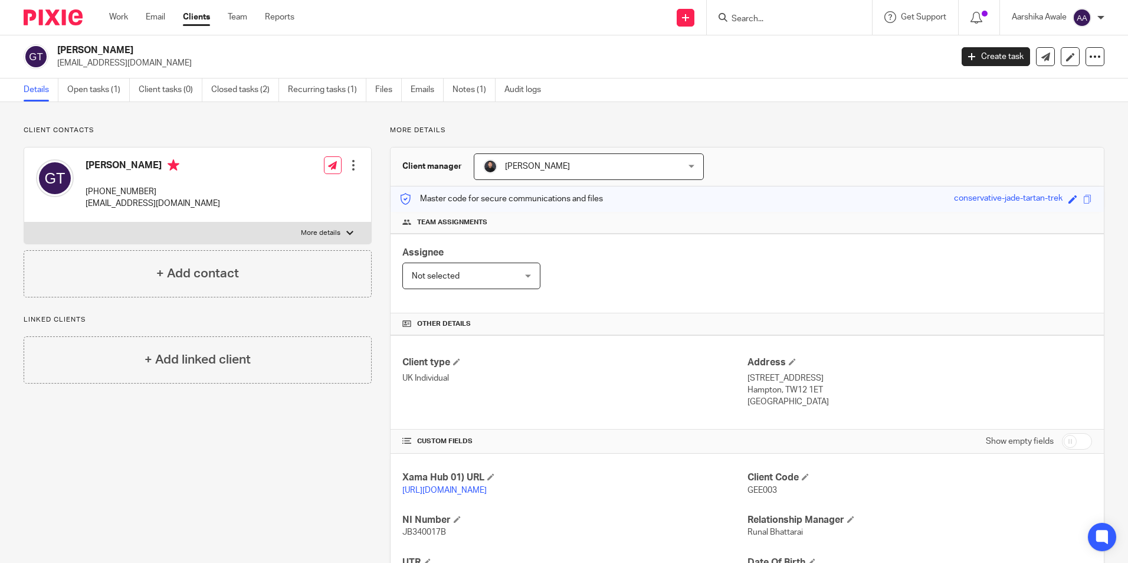
click at [127, 132] on p "Client contacts" at bounding box center [198, 130] width 348 height 9
click at [73, 21] on img at bounding box center [53, 17] width 59 height 16
click at [69, 10] on img at bounding box center [53, 17] width 59 height 16
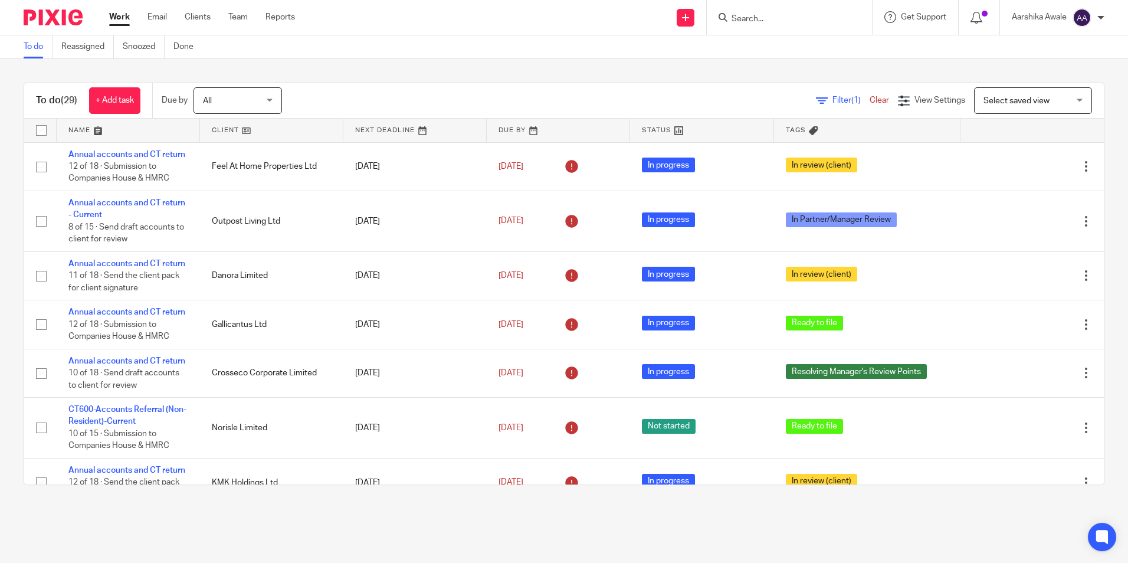
click at [1092, 276] on div "To do (29) + Add task Due by All All [DATE] [DATE] This week Next week This mon…" at bounding box center [564, 284] width 1128 height 450
click at [1095, 296] on div "To do (29) + Add task Due by All All [DATE] [DATE] This week Next week This mon…" at bounding box center [564, 284] width 1128 height 450
